Goal: Task Accomplishment & Management: Manage account settings

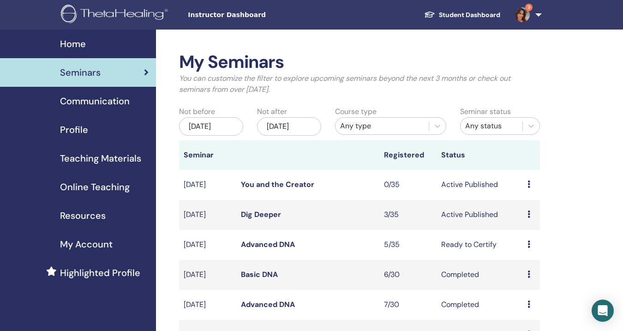
click at [250, 219] on link "Dig Deeper" at bounding box center [261, 214] width 40 height 10
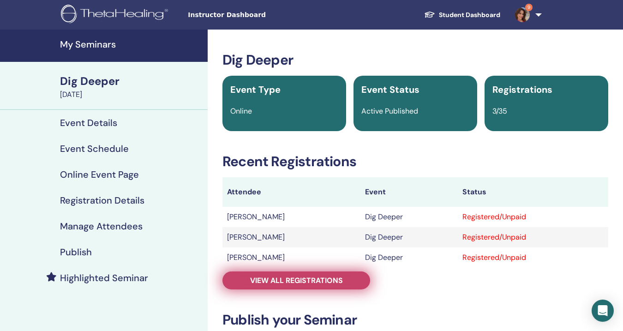
click at [340, 280] on span "View all registrations" at bounding box center [296, 280] width 93 height 10
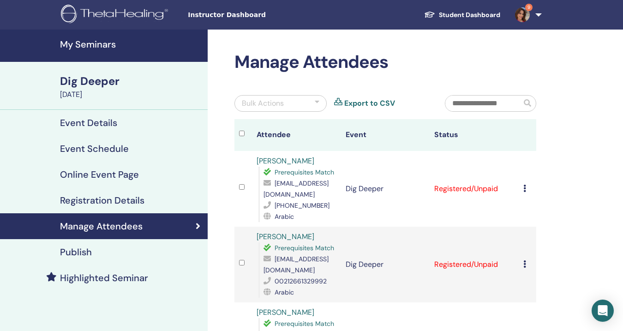
click at [525, 186] on icon at bounding box center [524, 188] width 3 height 7
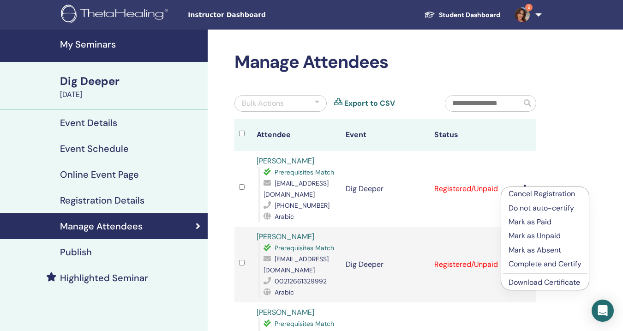
click at [537, 221] on p "Mark as Paid" at bounding box center [544, 221] width 73 height 11
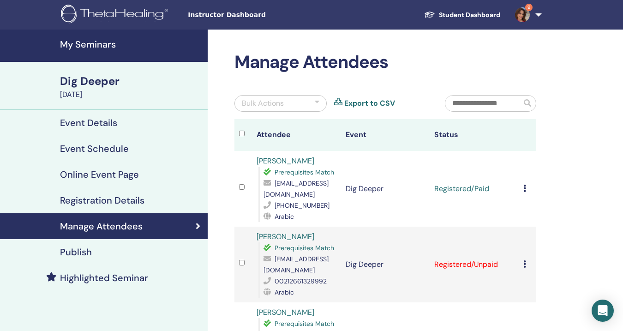
click at [524, 266] on icon at bounding box center [524, 263] width 3 height 7
click at [531, 299] on p "Mark as Paid" at bounding box center [543, 301] width 73 height 11
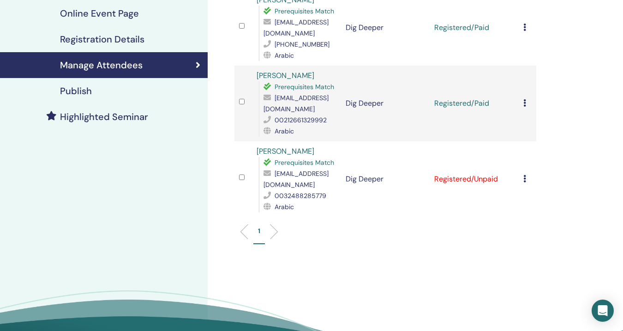
scroll to position [165, 0]
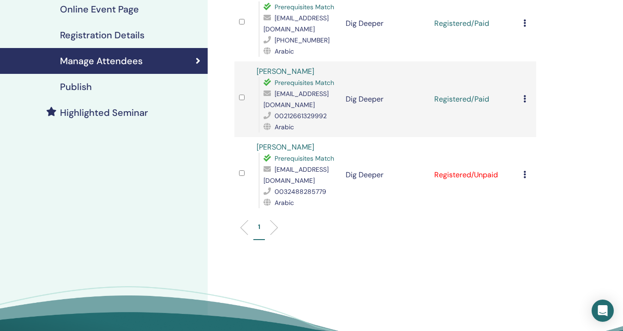
click at [525, 175] on icon at bounding box center [524, 174] width 3 height 7
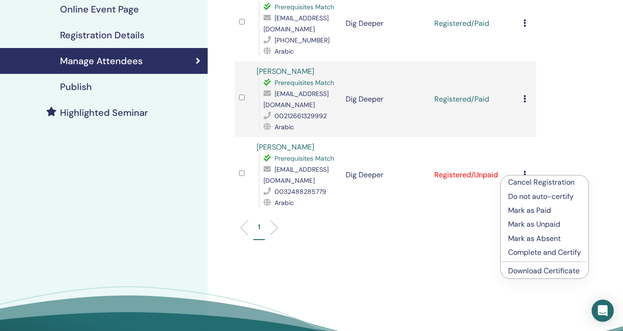
click at [532, 210] on p "Mark as Paid" at bounding box center [544, 210] width 73 height 11
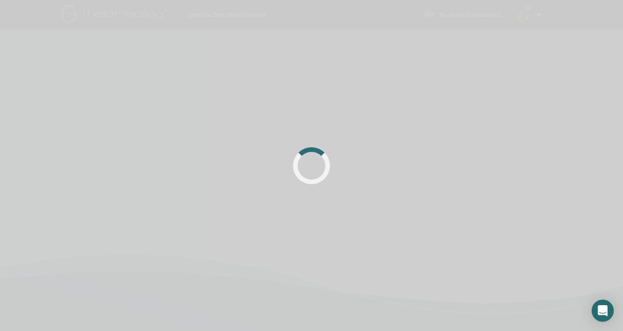
scroll to position [165, 0]
